Goal: Communication & Community: Ask a question

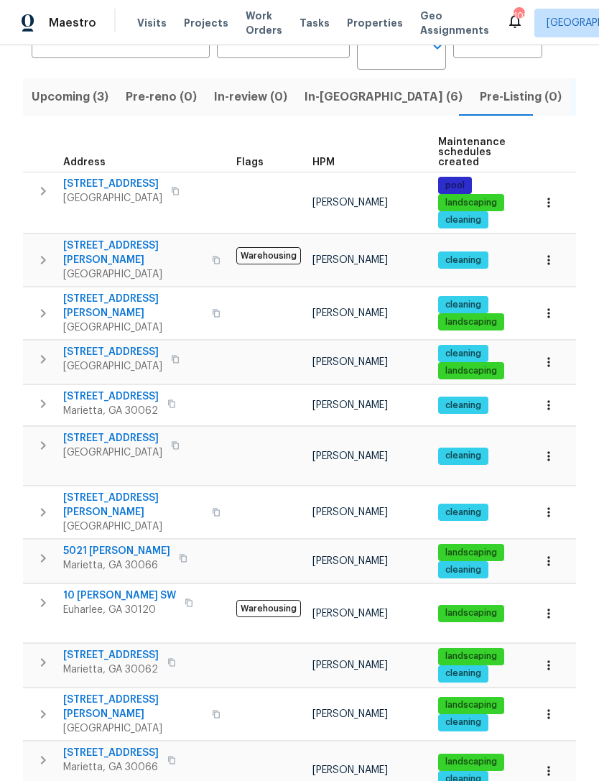
click at [128, 431] on span "[STREET_ADDRESS]" at bounding box center [112, 438] width 99 height 14
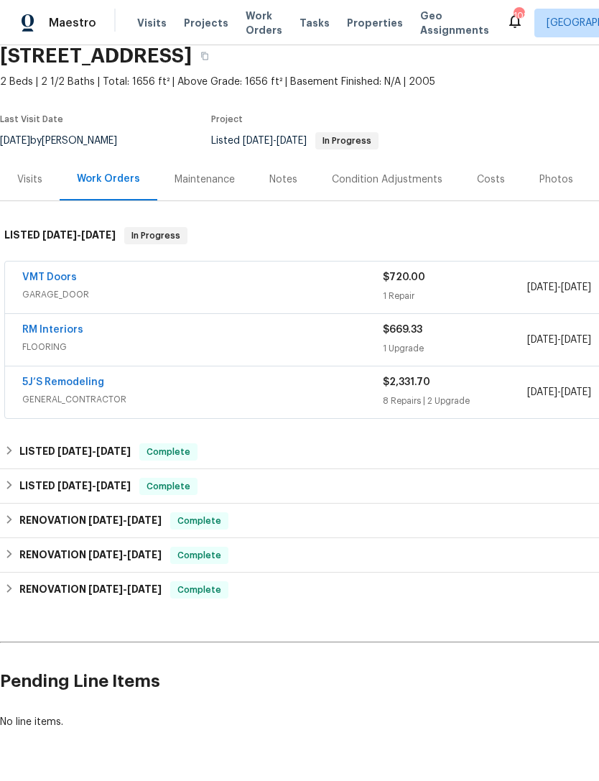
scroll to position [59, 0]
click at [59, 332] on link "RM Interiors" at bounding box center [52, 331] width 61 height 10
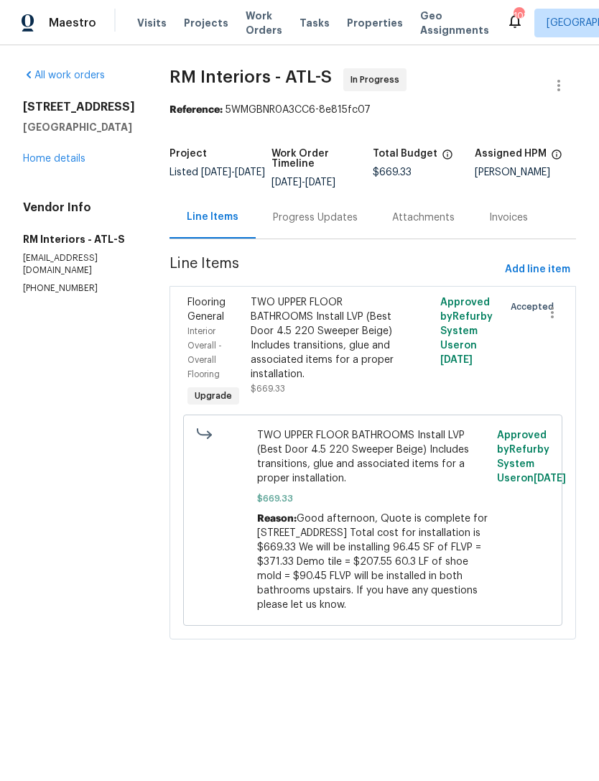
click at [318, 219] on div "Progress Updates" at bounding box center [315, 218] width 85 height 14
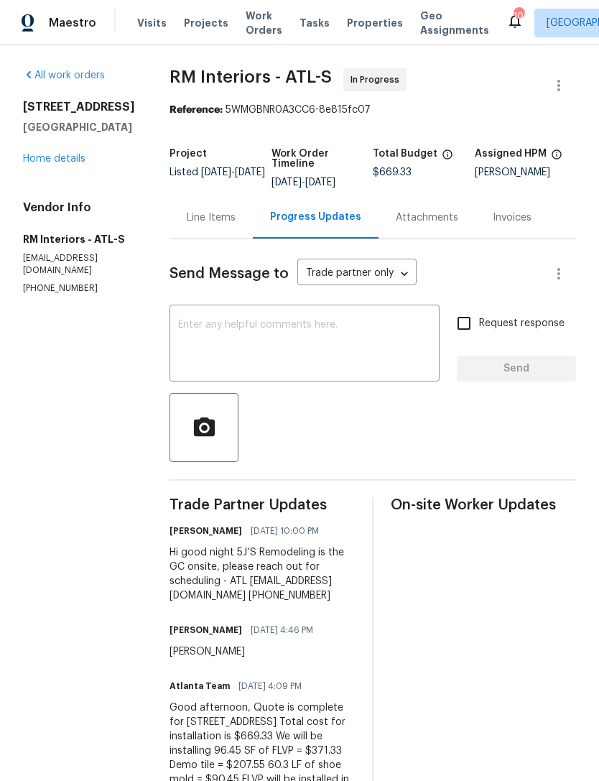
click at [73, 162] on link "Home details" at bounding box center [54, 159] width 63 height 10
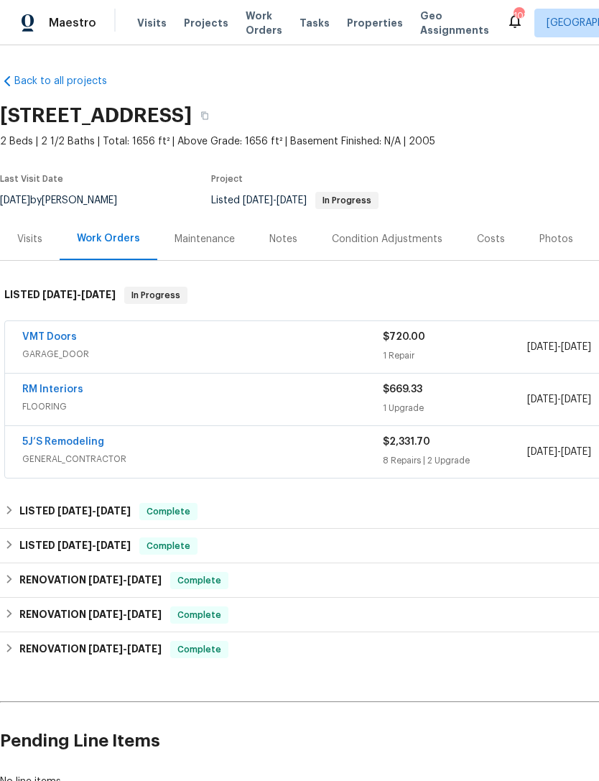
click at [84, 443] on link "5J’S Remodeling" at bounding box center [63, 442] width 82 height 10
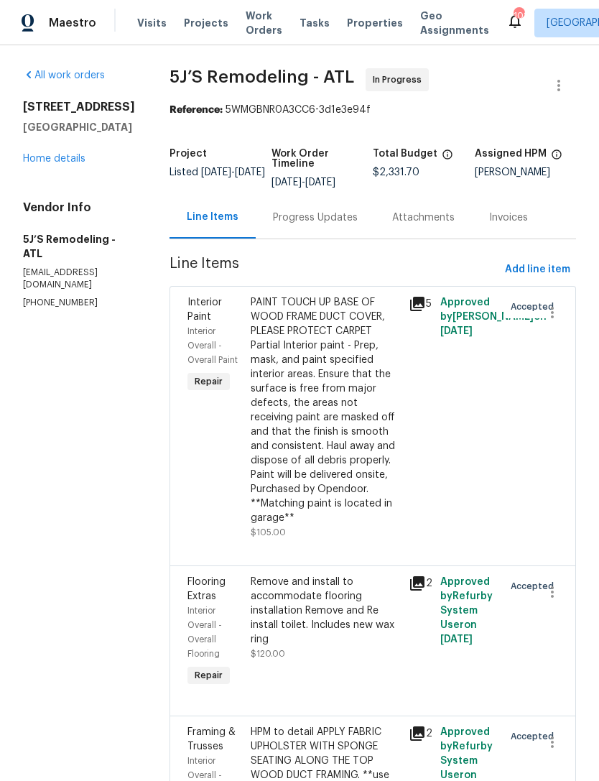
click at [317, 226] on div "Progress Updates" at bounding box center [315, 217] width 119 height 42
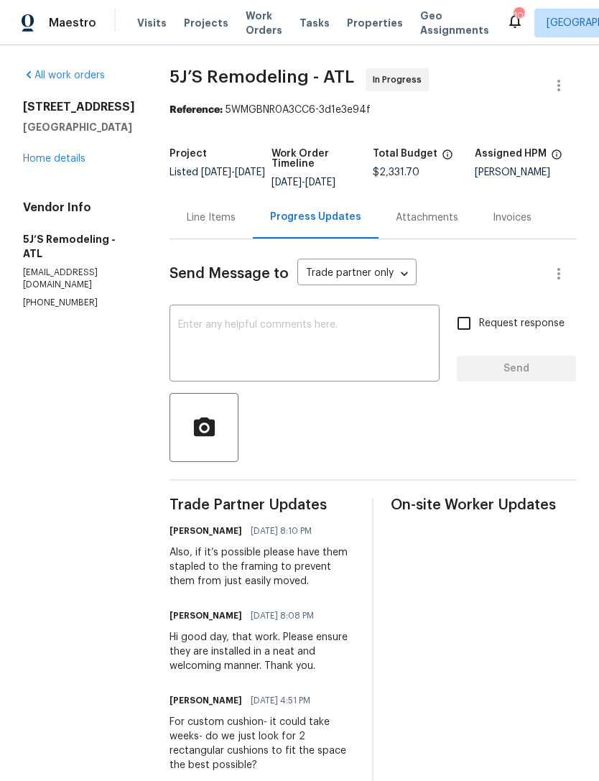
click at [316, 336] on textarea at bounding box center [304, 345] width 253 height 50
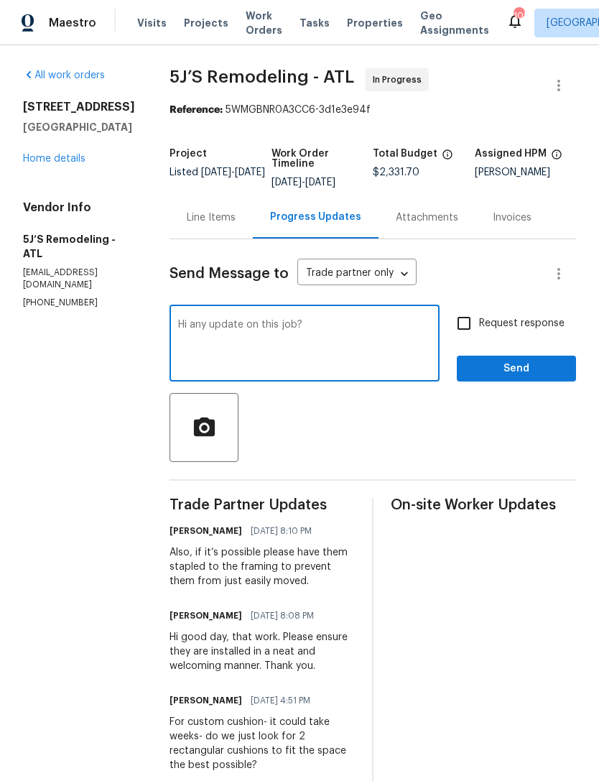
type textarea "Hi any update on this job?"
click at [465, 325] on input "Request response" at bounding box center [464, 323] width 30 height 30
checkbox input "true"
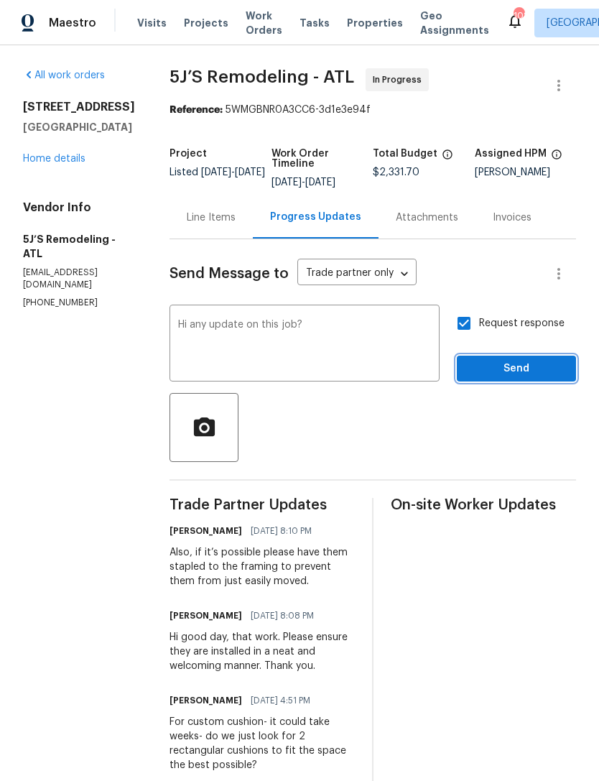
click at [510, 358] on button "Send" at bounding box center [516, 369] width 119 height 27
